Goal: Use online tool/utility: Utilize a website feature to perform a specific function

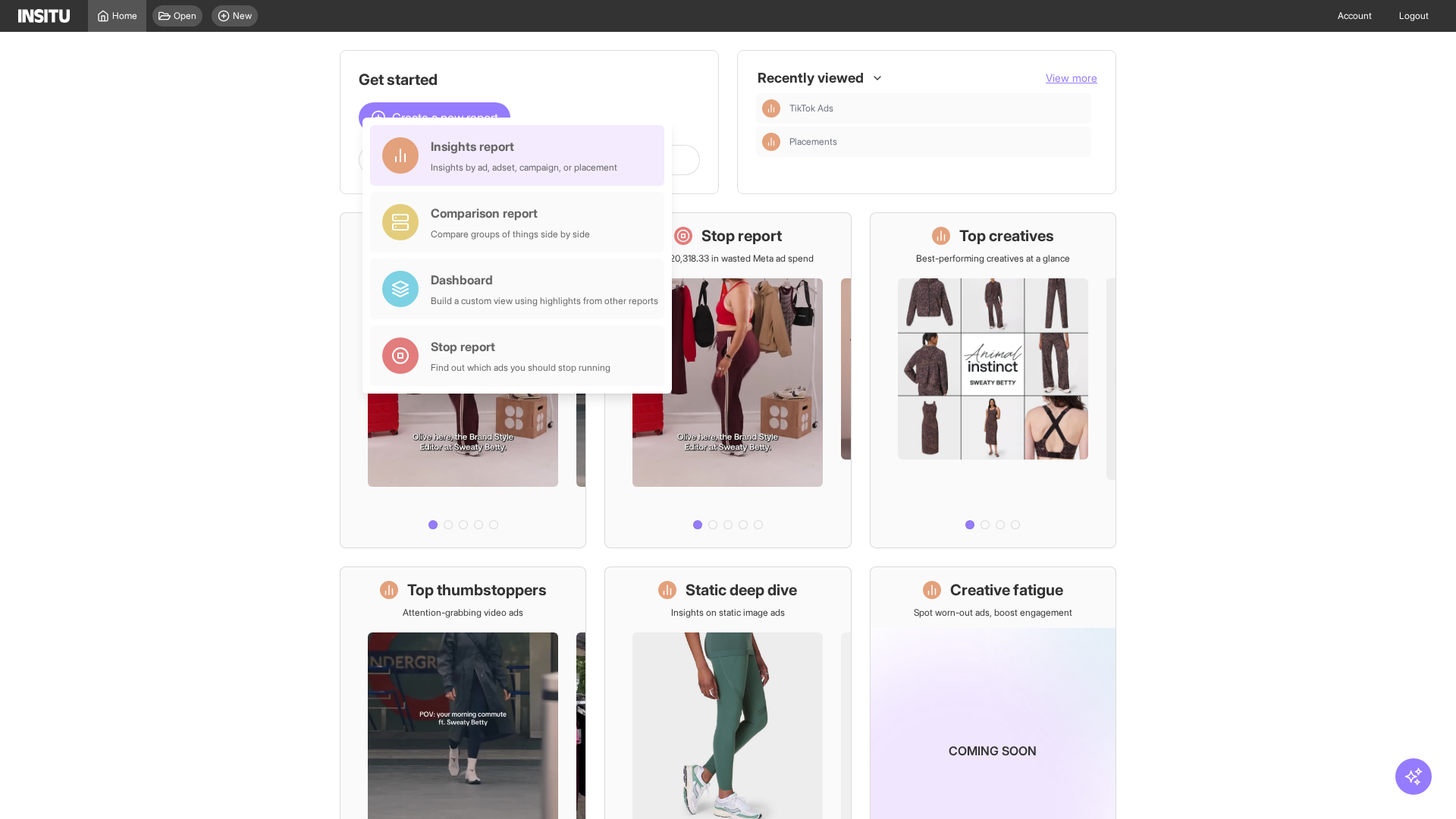
click at [521, 155] on div "Insights report Insights by ad, adset, campaign, or placement" at bounding box center [524, 155] width 187 height 36
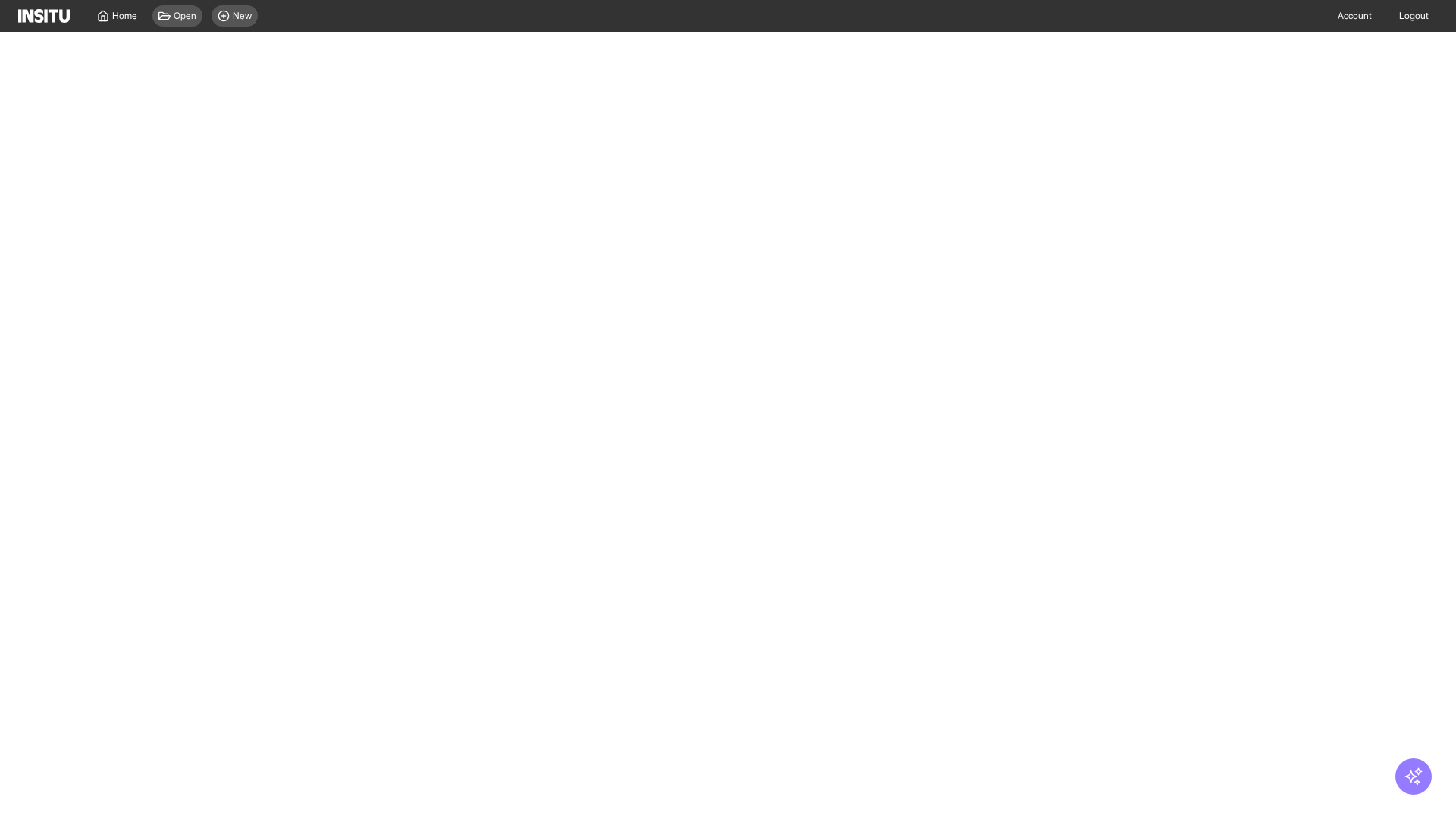
select select "**"
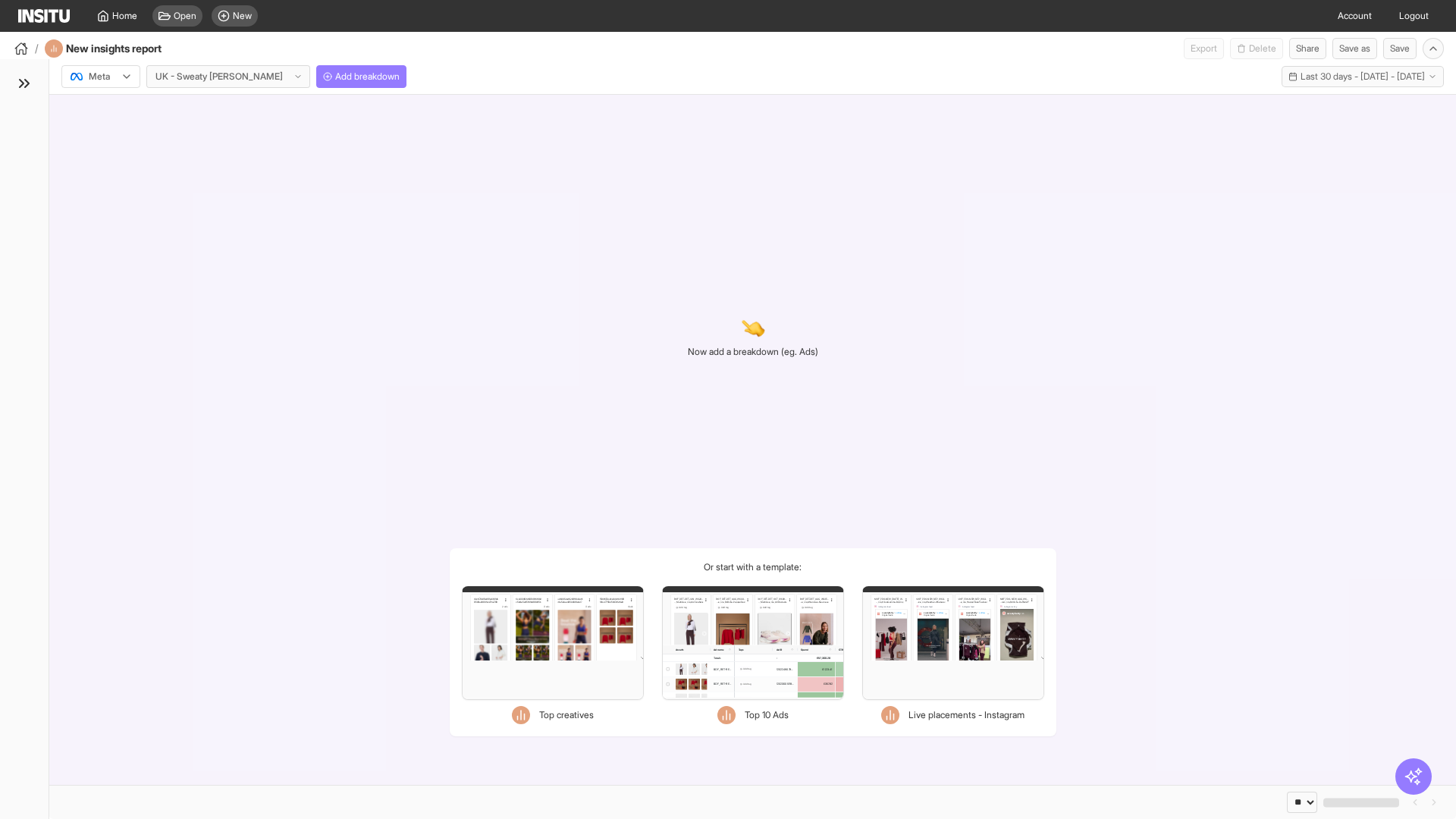
click at [101, 77] on div at bounding box center [90, 76] width 43 height 15
click at [100, 109] on span "Meta" at bounding box center [100, 109] width 21 height 13
click at [335, 77] on span "Add breakdown" at bounding box center [367, 76] width 64 height 12
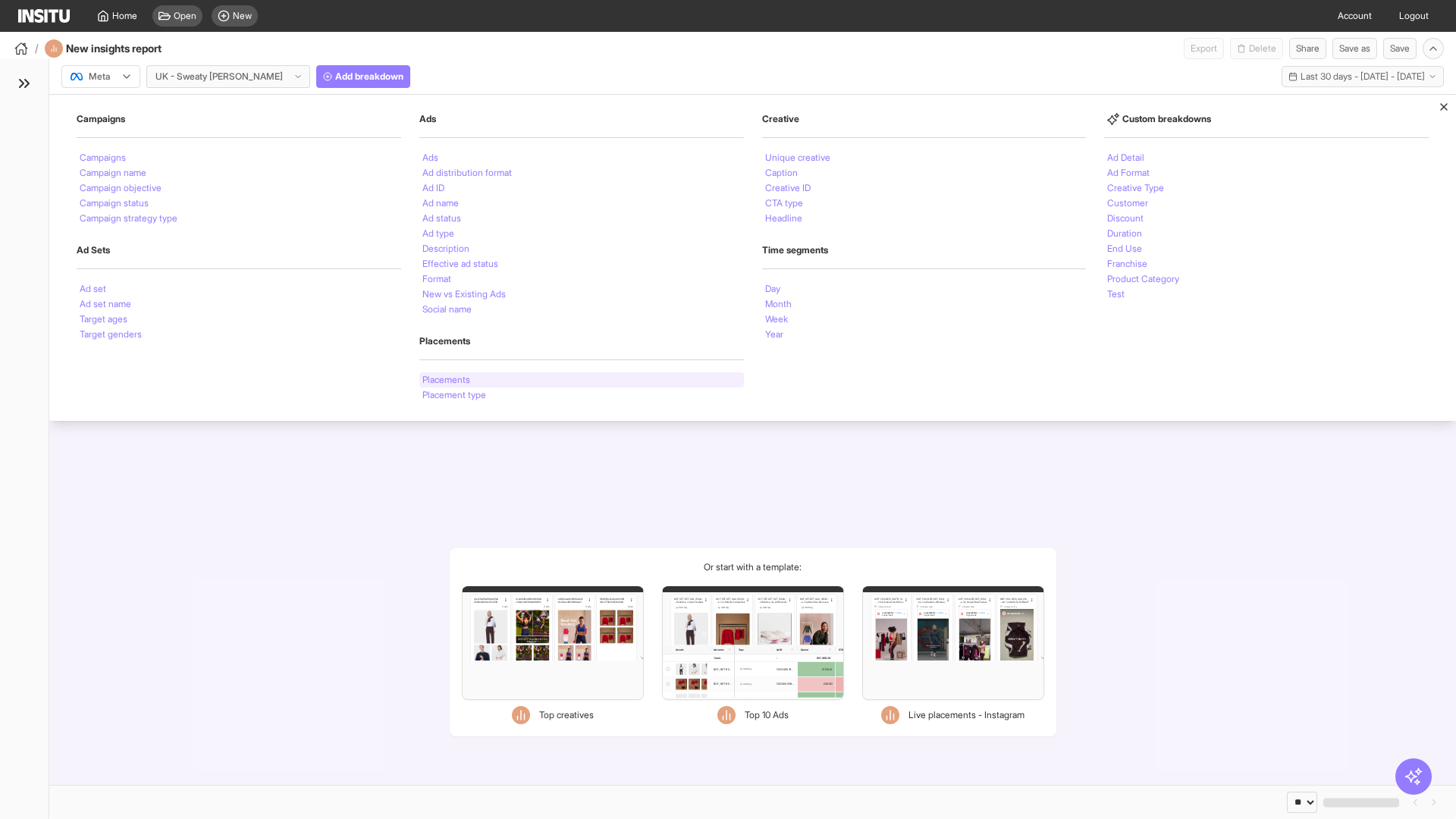
click at [448, 380] on li "Placements" at bounding box center [446, 379] width 48 height 9
